Goal: Task Accomplishment & Management: Manage account settings

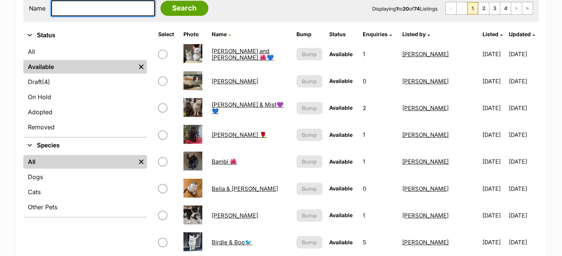
click at [83, 11] on input "text" at bounding box center [103, 8] width 104 height 16
type input "jemima"
click at [160, 1] on input "Search" at bounding box center [184, 8] width 48 height 15
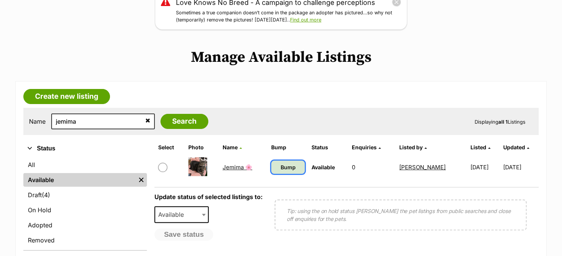
click at [289, 169] on span "Bump" at bounding box center [287, 167] width 15 height 8
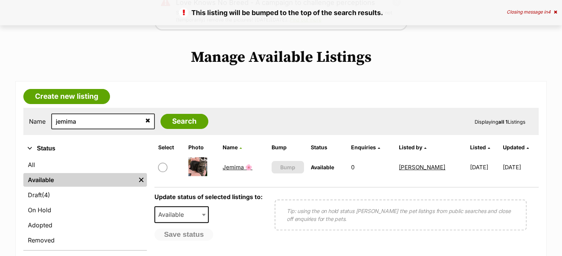
click at [236, 165] on link "Jemima 🌸" at bounding box center [238, 167] width 30 height 7
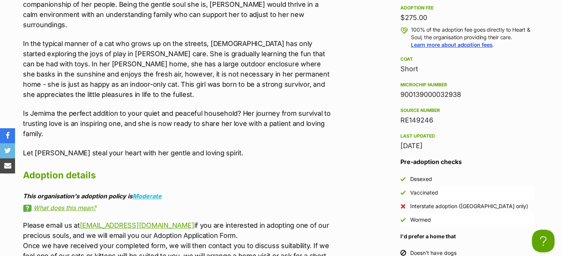
scroll to position [791, 0]
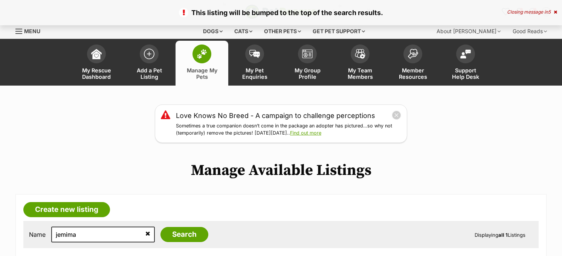
scroll to position [113, 0]
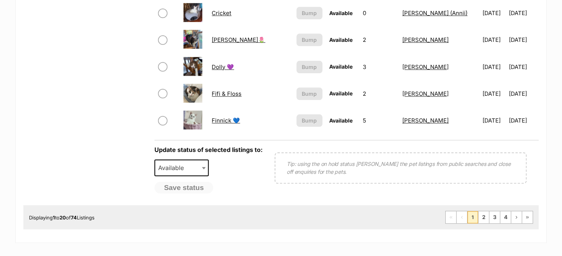
scroll to position [678, 0]
